Goal: Check status: Check status

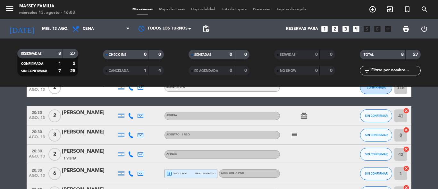
click at [16, 149] on bookings-row "20:00 [DATE] 2 [PERSON_NAME] Adentro - PB CONFIRMADA 115 cancel 20:30 [DATE] 2 …" at bounding box center [219, 159] width 438 height 163
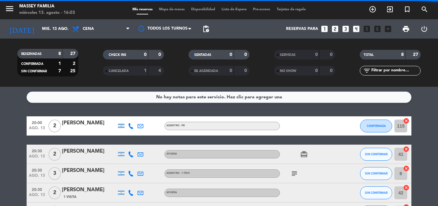
click at [3, 137] on bookings-row "20:00 [DATE] 2 [PERSON_NAME] Adentro - PB CONFIRMADA 115 cancel 20:30 [DATE] 2 …" at bounding box center [219, 197] width 438 height 163
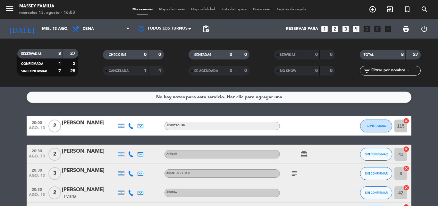
click at [3, 143] on bookings-row "20:00 [DATE] 2 [PERSON_NAME] Adentro - PB CONFIRMADA 115 cancel 20:30 [DATE] 2 …" at bounding box center [219, 197] width 438 height 163
click at [11, 141] on bookings-row "20:00 [DATE] 2 [PERSON_NAME] Adentro - PB CONFIRMADA 115 cancel 20:30 [DATE] 2 …" at bounding box center [219, 197] width 438 height 163
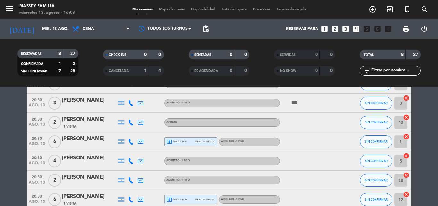
scroll to position [72, 0]
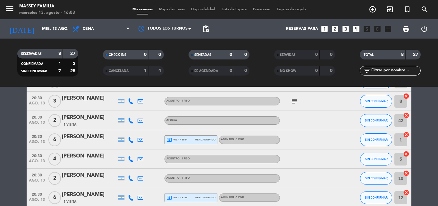
click at [9, 152] on bookings-row "20:00 [DATE] 2 [PERSON_NAME] Adentro - PB CONFIRMADA 115 cancel 20:30 [DATE] 2 …" at bounding box center [219, 125] width 438 height 163
click at [4, 124] on bookings-row "20:00 [DATE] 2 [PERSON_NAME] Adentro - PB CONFIRMADA 115 cancel 20:30 [DATE] 2 …" at bounding box center [219, 125] width 438 height 163
click at [9, 155] on bookings-row "20:00 [DATE] 2 [PERSON_NAME] Adentro - PB CONFIRMADA 115 cancel 20:30 [DATE] 2 …" at bounding box center [219, 125] width 438 height 163
click at [9, 152] on bookings-row "20:00 [DATE] 2 [PERSON_NAME] Adentro - PB CONFIRMADA 115 cancel 20:30 [DATE] 2 …" at bounding box center [219, 125] width 438 height 163
click at [9, 147] on bookings-row "20:00 [DATE] 2 [PERSON_NAME] Adentro - PB CONFIRMADA 115 cancel 20:30 [DATE] 2 …" at bounding box center [219, 125] width 438 height 163
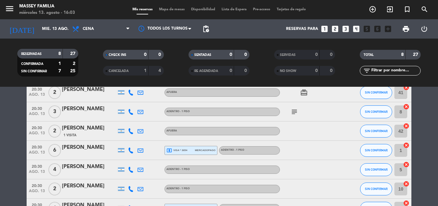
scroll to position [62, 0]
click at [8, 157] on bookings-row "20:00 [DATE] 2 [PERSON_NAME] Adentro - PB CONFIRMADA 115 cancel 20:30 [DATE] 2 …" at bounding box center [219, 135] width 438 height 163
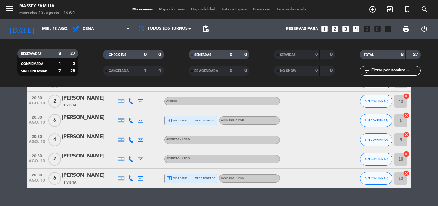
click at [8, 140] on bookings-row "20:00 [DATE] 2 [PERSON_NAME] Adentro - PB CONFIRMADA 115 cancel 20:30 [DATE] 2 …" at bounding box center [219, 106] width 438 height 163
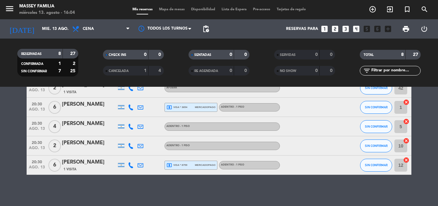
click at [6, 118] on bookings-row "20:00 [DATE] 2 [PERSON_NAME] Adentro - PB CONFIRMADA 115 cancel 20:30 [DATE] 2 …" at bounding box center [219, 93] width 438 height 163
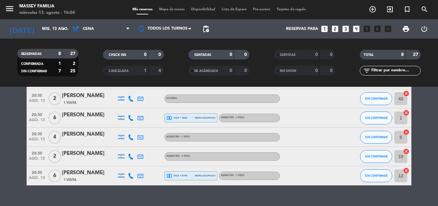
click at [2, 128] on bookings-row "20:00 [DATE] 2 [PERSON_NAME] Adentro - PB CONFIRMADA 115 cancel 20:30 [DATE] 2 …" at bounding box center [219, 103] width 438 height 163
click at [4, 128] on bookings-row "20:00 [DATE] 2 [PERSON_NAME] Adentro - PB CONFIRMADA 115 cancel 20:30 [DATE] 2 …" at bounding box center [219, 103] width 438 height 163
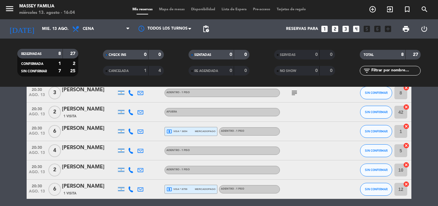
click at [4, 140] on bookings-row "20:00 [DATE] 2 [PERSON_NAME] Adentro - PB CONFIRMADA 115 cancel 20:30 [DATE] 2 …" at bounding box center [219, 117] width 438 height 163
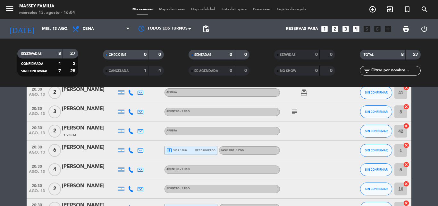
click at [6, 141] on bookings-row "20:00 [DATE] 2 [PERSON_NAME] Adentro - PB CONFIRMADA 115 cancel 20:30 [DATE] 2 …" at bounding box center [219, 136] width 438 height 163
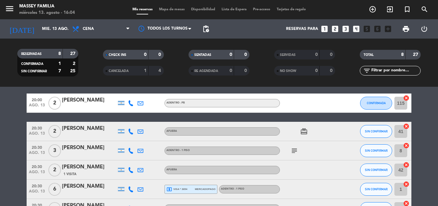
click at [3, 149] on bookings-row "20:00 [DATE] 2 [PERSON_NAME] Adentro - PB CONFIRMADA 115 cancel 20:30 [DATE] 2 …" at bounding box center [219, 174] width 438 height 163
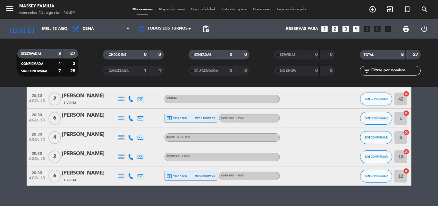
scroll to position [106, 0]
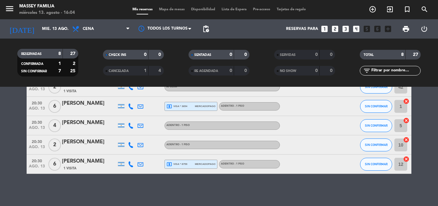
click at [28, 142] on div "20:30 [DATE]" at bounding box center [37, 144] width 21 height 19
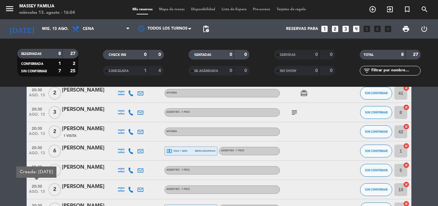
click at [8, 137] on bookings-row "20:00 [DATE] 2 [PERSON_NAME] Adentro - PB CONFIRMADA 115 cancel 20:30 [DATE] 2 …" at bounding box center [219, 136] width 438 height 163
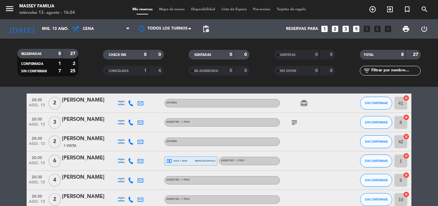
scroll to position [44, 0]
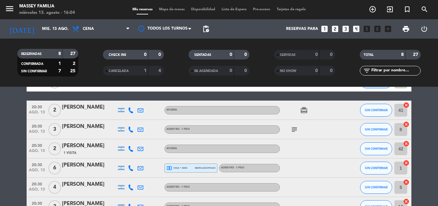
click at [10, 135] on bookings-row "20:00 [DATE] 2 [PERSON_NAME] Adentro - PB CONFIRMADA 115 cancel 20:30 [DATE] 2 …" at bounding box center [219, 153] width 438 height 163
click at [11, 137] on bookings-row "20:00 [DATE] 2 [PERSON_NAME] Adentro - PB CONFIRMADA 115 cancel 20:30 [DATE] 2 …" at bounding box center [219, 153] width 438 height 163
click at [27, 134] on div "20:30 [DATE]" at bounding box center [37, 129] width 21 height 19
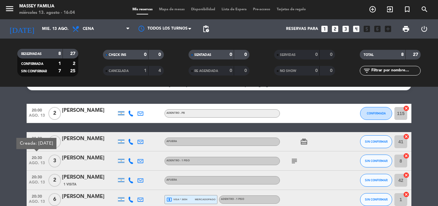
scroll to position [13, 0]
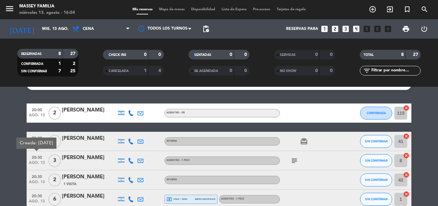
click at [2, 149] on bookings-row "20:00 [DATE] 2 [PERSON_NAME] Adentro - PB CONFIRMADA 115 cancel 20:30 [DATE] 2 …" at bounding box center [219, 184] width 438 height 163
click at [291, 159] on icon "subject" at bounding box center [295, 160] width 8 height 8
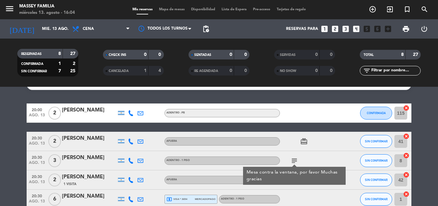
click at [4, 155] on bookings-row "20:00 [DATE] 2 [PERSON_NAME] Adentro - PB CONFIRMADA 115 cancel 20:30 [DATE] 2 …" at bounding box center [219, 184] width 438 height 163
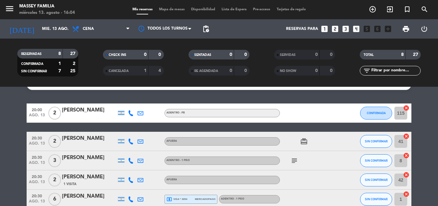
click at [13, 165] on bookings-row "20:00 [DATE] 2 [PERSON_NAME] Adentro - PB CONFIRMADA 115 cancel 20:30 [DATE] 2 …" at bounding box center [219, 184] width 438 height 163
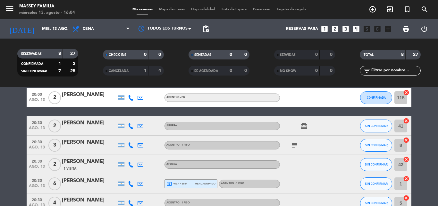
click at [13, 158] on bookings-row "20:00 [DATE] 2 [PERSON_NAME] Adentro - PB CONFIRMADA 115 cancel 20:30 [DATE] 2 …" at bounding box center [219, 169] width 438 height 163
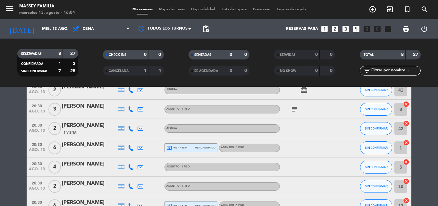
scroll to position [106, 0]
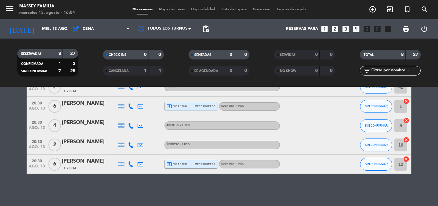
click at [14, 178] on div "No hay notas para este servicio. Haz clic para agregar una 20:00 [DATE] 2 [PERS…" at bounding box center [219, 146] width 438 height 119
click at [1, 137] on bookings-row "20:00 [DATE] 2 [PERSON_NAME] Adentro - PB CONFIRMADA 115 cancel 20:30 [DATE] 2 …" at bounding box center [219, 92] width 438 height 163
